Goal: Information Seeking & Learning: Learn about a topic

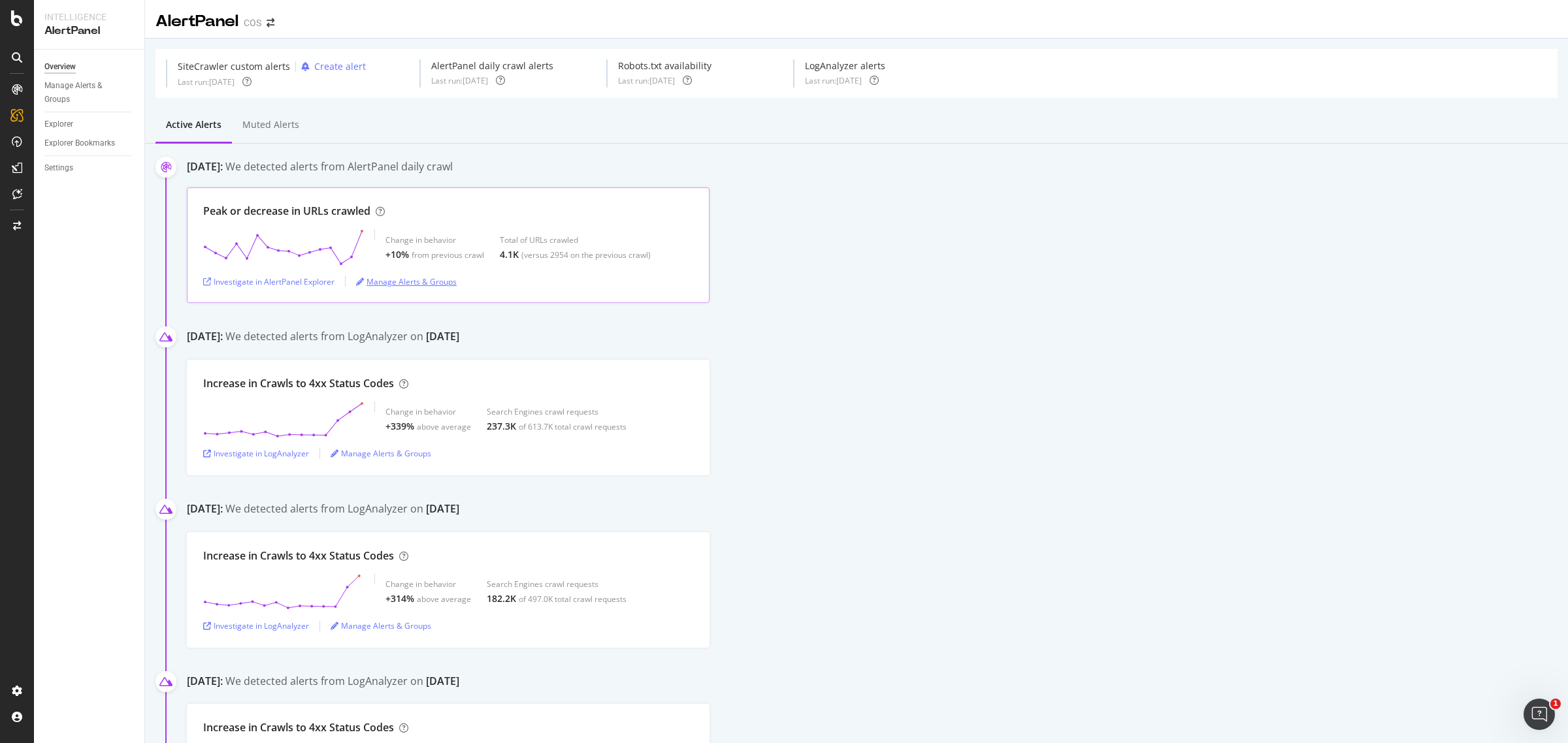
click at [397, 283] on div "Manage Alerts & Groups" at bounding box center [406, 282] width 100 height 12
click at [309, 280] on div "Investigate in AlertPanel Explorer" at bounding box center [269, 282] width 131 height 12
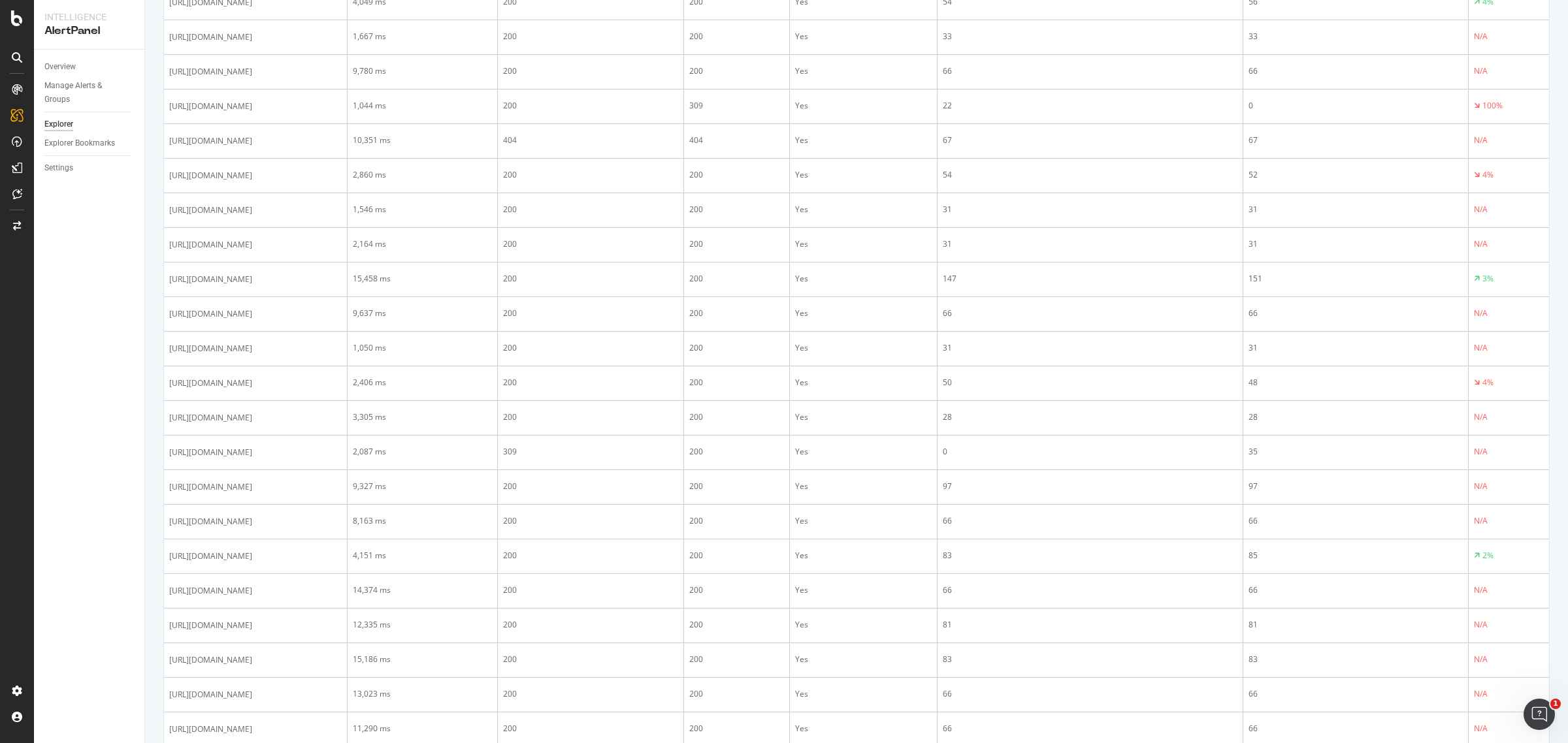
scroll to position [571, 0]
